Goal: Navigation & Orientation: Find specific page/section

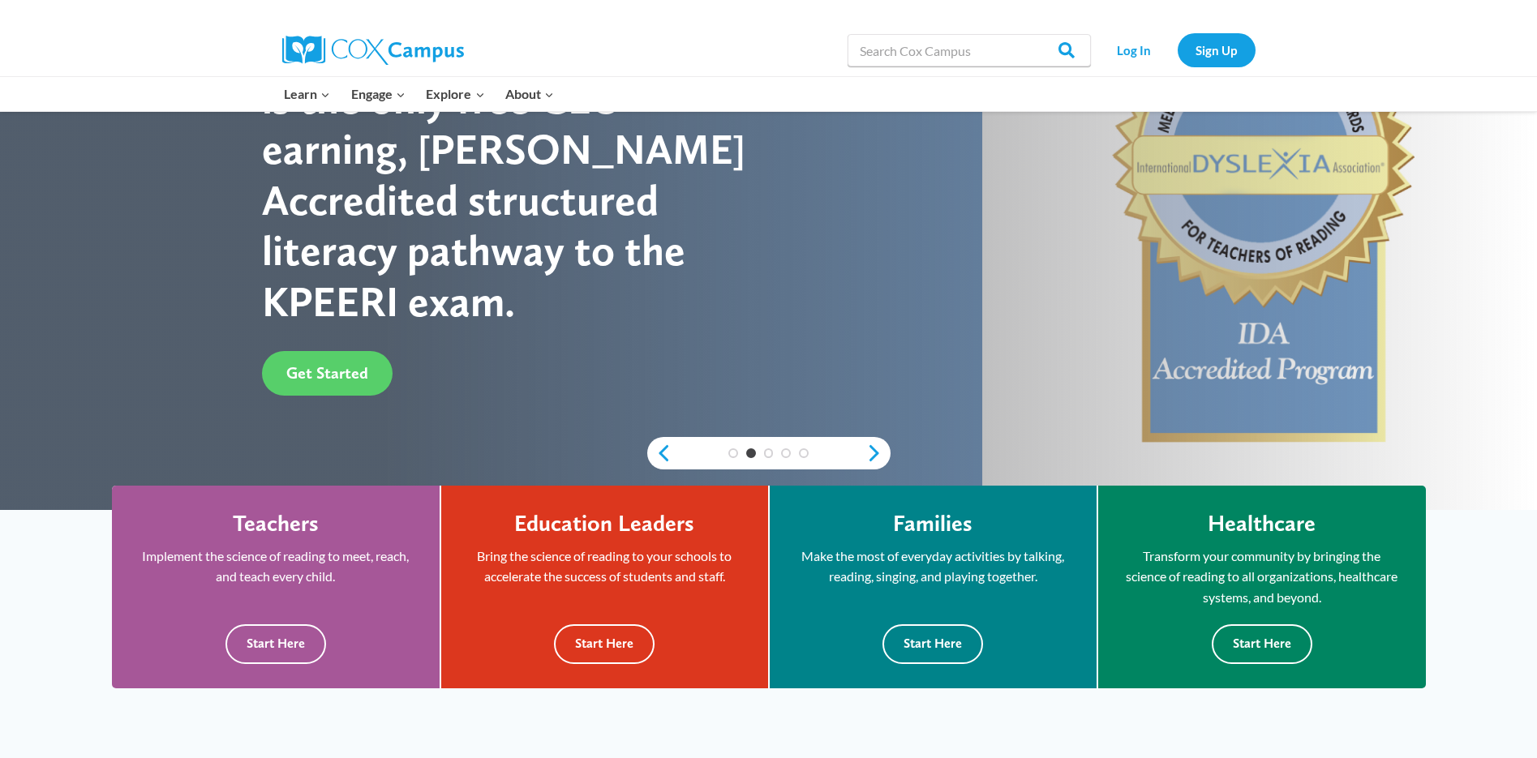
scroll to position [162, 0]
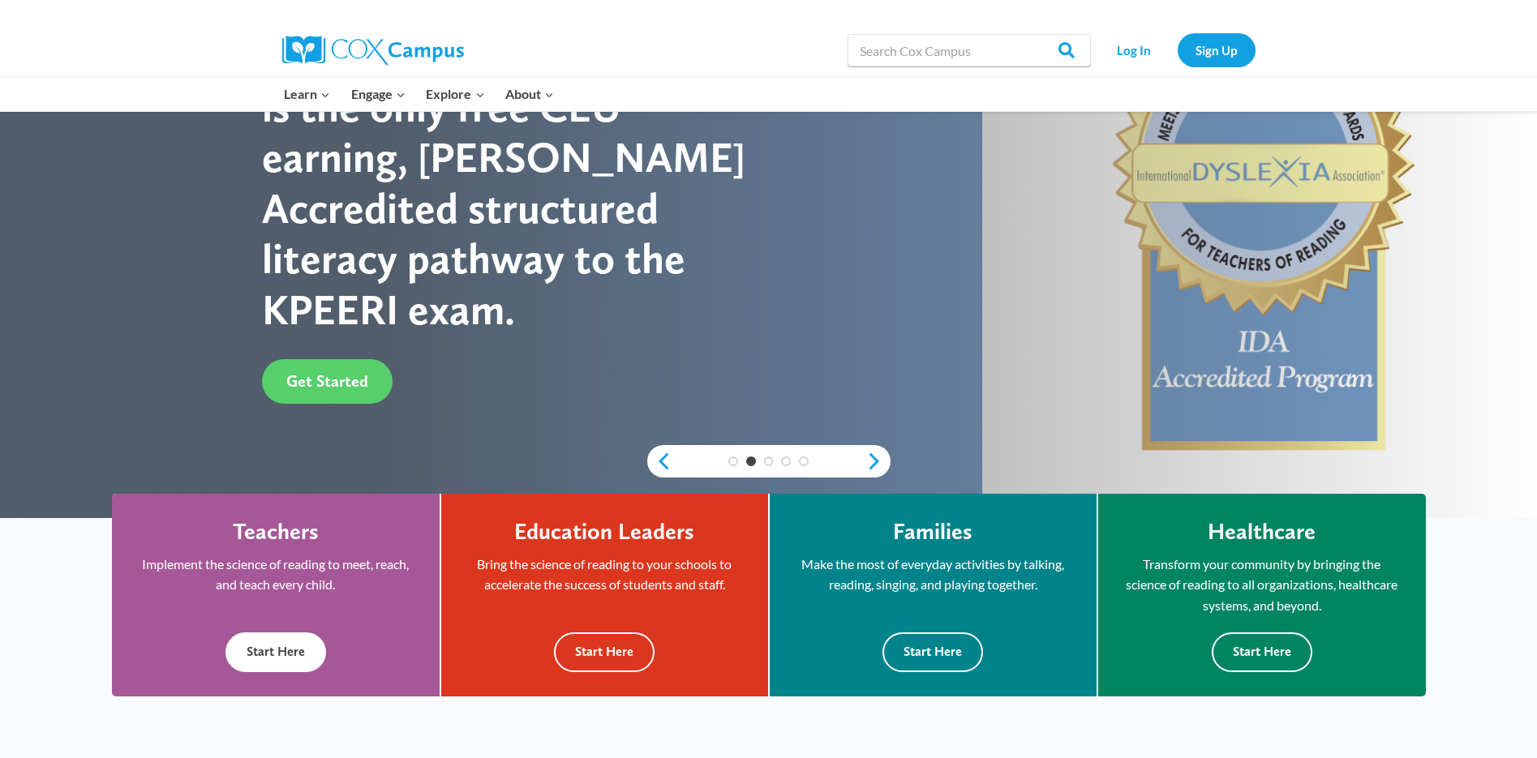
click at [277, 648] on button "Start Here" at bounding box center [275, 653] width 101 height 40
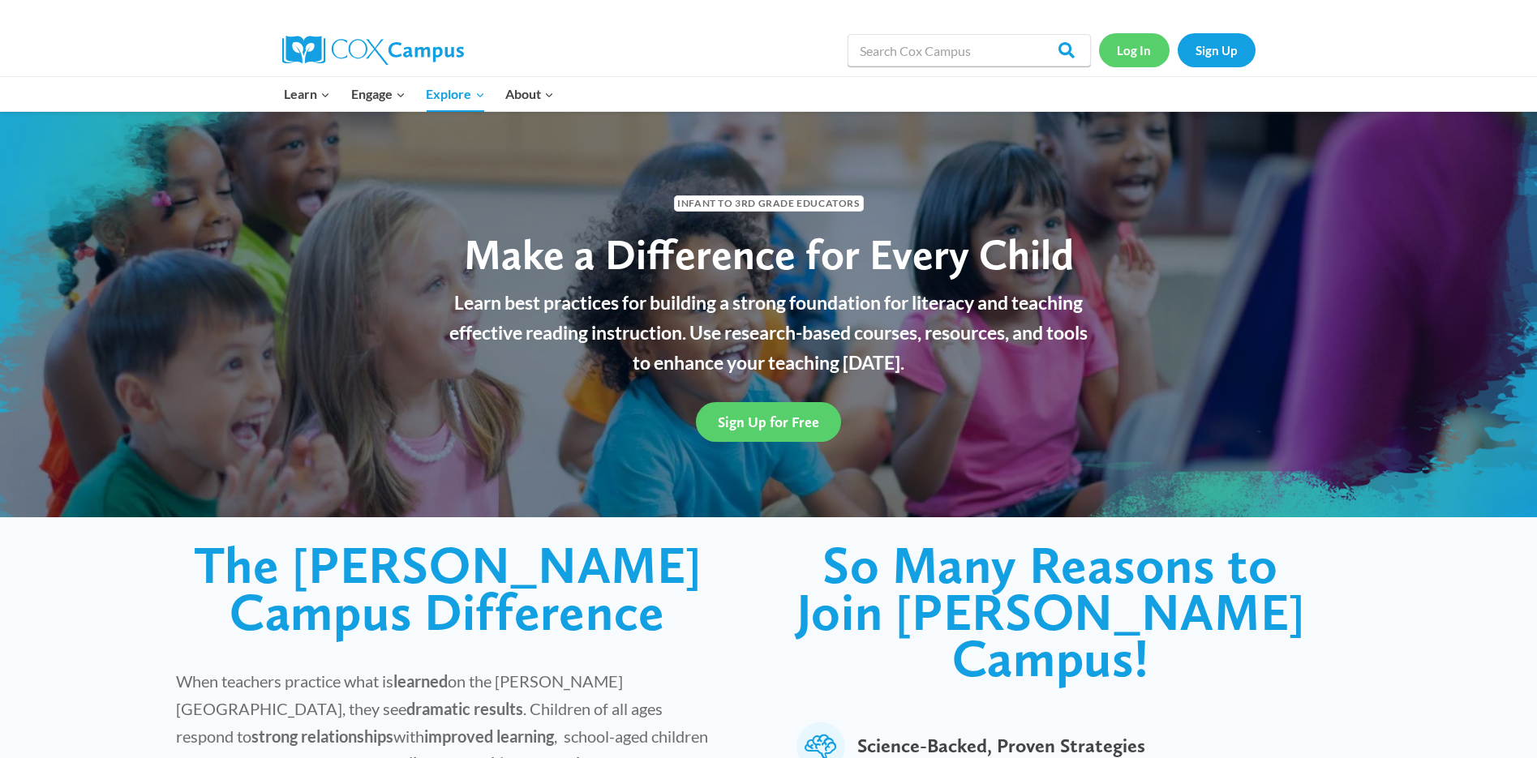
click at [1133, 55] on link "Log In" at bounding box center [1134, 49] width 71 height 33
